Goal: Use online tool/utility: Utilize a website feature to perform a specific function

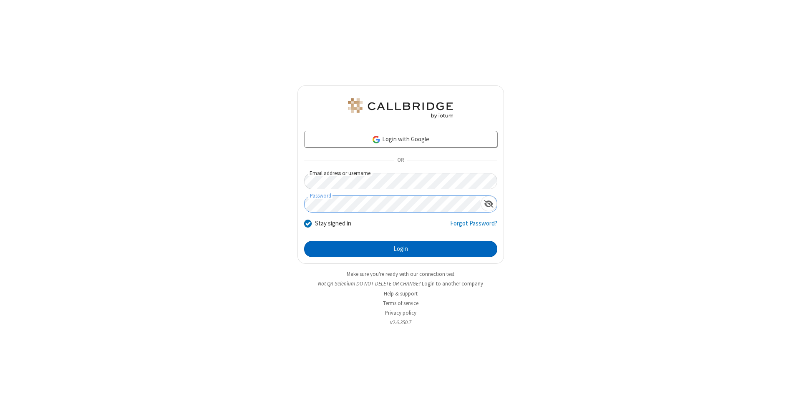
click at [400, 249] on button "Login" at bounding box center [400, 249] width 193 height 17
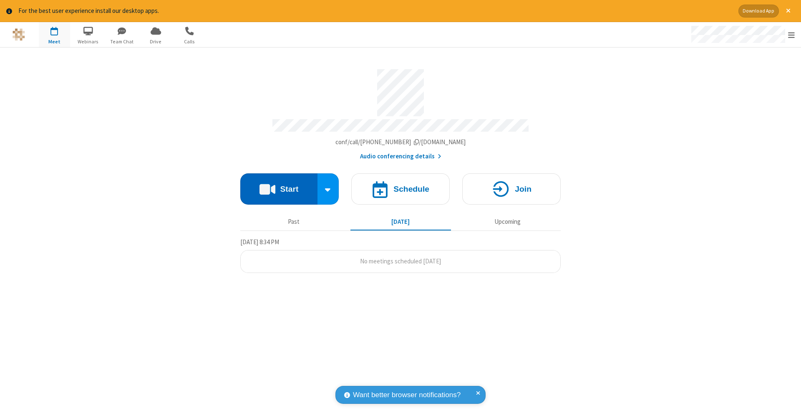
click at [279, 185] on button "Start" at bounding box center [278, 188] width 77 height 31
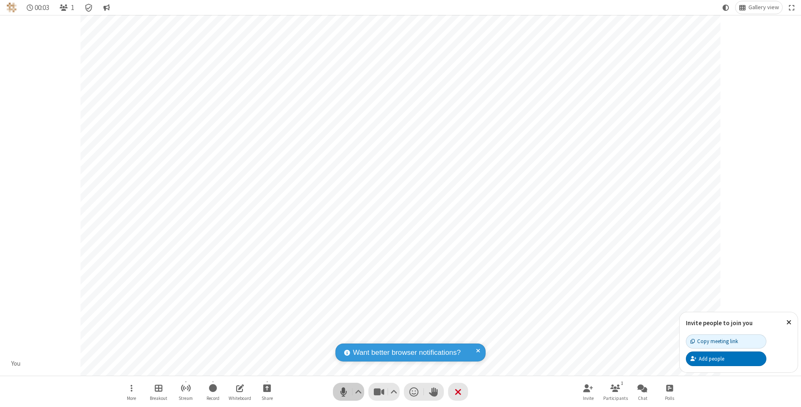
click at [343, 391] on span "Mute (⌘+Shift+A)" at bounding box center [343, 391] width 13 height 12
click at [343, 391] on span "Unmute (⌘+Shift+A)" at bounding box center [343, 391] width 13 height 12
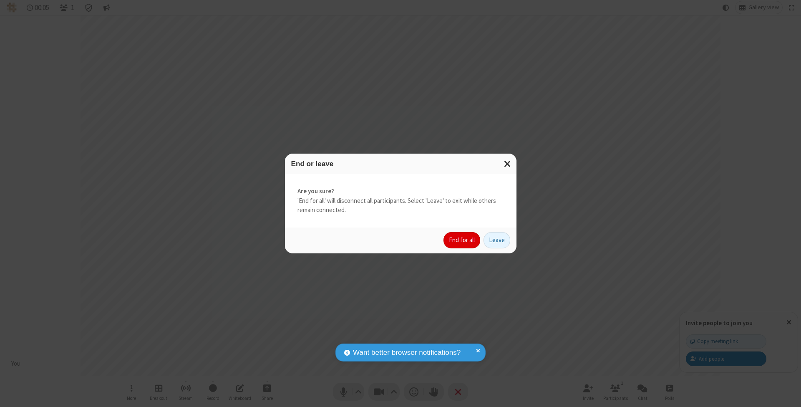
click at [462, 239] on button "End for all" at bounding box center [461, 240] width 37 height 17
